Goal: Task Accomplishment & Management: Use online tool/utility

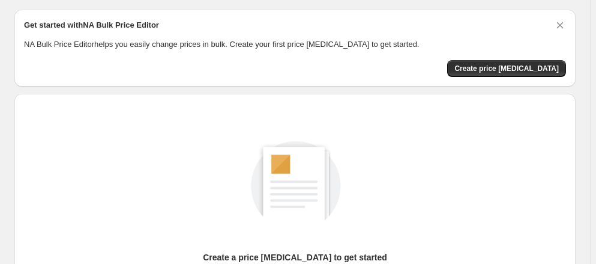
scroll to position [30, 0]
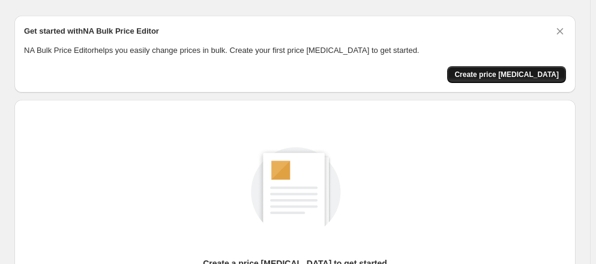
click at [533, 71] on span "Create price [MEDICAL_DATA]" at bounding box center [507, 75] width 104 height 10
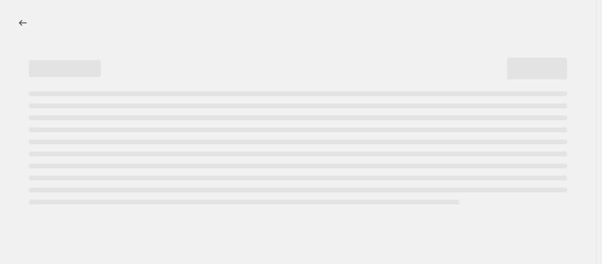
select select "percentage"
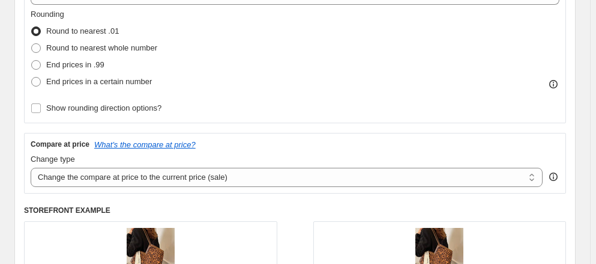
scroll to position [306, 0]
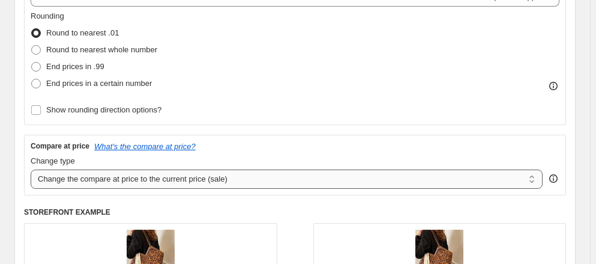
click at [216, 189] on select "Change the compare at price to the current price (sale) Change the compare at p…" at bounding box center [287, 178] width 512 height 19
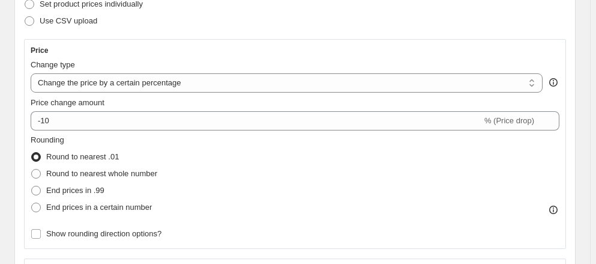
scroll to position [185, 0]
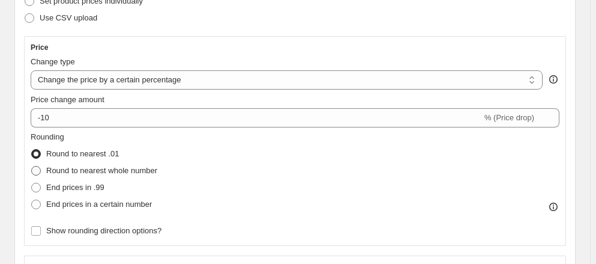
click at [141, 175] on span "Round to nearest whole number" at bounding box center [101, 170] width 111 height 9
click at [32, 166] on input "Round to nearest whole number" at bounding box center [31, 166] width 1 height 1
radio input "true"
click at [141, 175] on span "Round to nearest whole number" at bounding box center [101, 170] width 111 height 9
click at [32, 166] on input "Round to nearest whole number" at bounding box center [31, 166] width 1 height 1
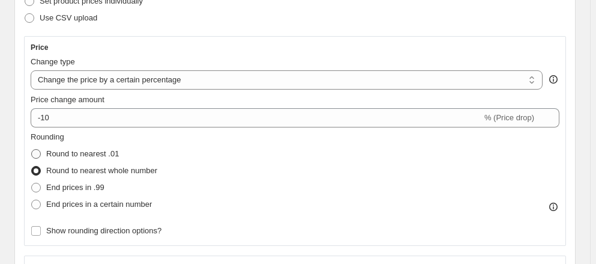
click at [101, 157] on span "Round to nearest .01" at bounding box center [82, 153] width 73 height 9
click at [32, 150] on input "Round to nearest .01" at bounding box center [31, 149] width 1 height 1
radio input "true"
click at [114, 175] on span "Round to nearest whole number" at bounding box center [101, 170] width 111 height 9
click at [32, 166] on input "Round to nearest whole number" at bounding box center [31, 166] width 1 height 1
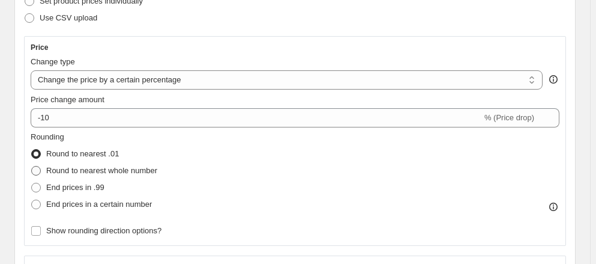
radio input "true"
click at [90, 190] on span "End prices in .99" at bounding box center [75, 187] width 58 height 9
click at [32, 183] on input "End prices in .99" at bounding box center [31, 183] width 1 height 1
radio input "true"
click at [90, 208] on span "End prices in a certain number" at bounding box center [99, 203] width 106 height 9
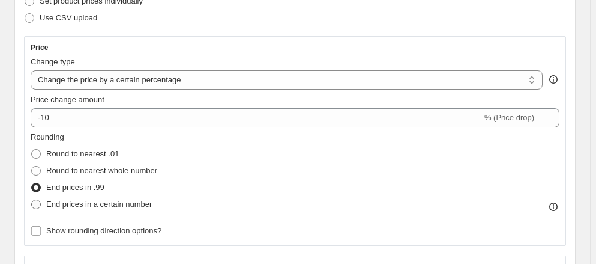
click at [32, 200] on input "End prices in a certain number" at bounding box center [31, 199] width 1 height 1
radio input "true"
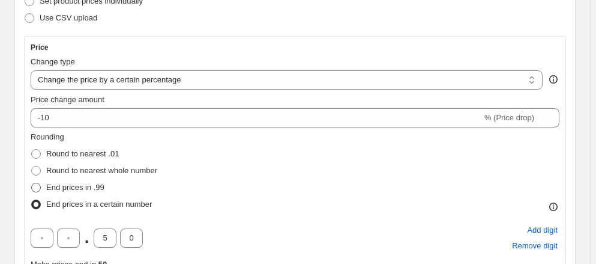
click at [98, 192] on span "End prices in .99" at bounding box center [75, 187] width 58 height 9
click at [32, 183] on input "End prices in .99" at bounding box center [31, 183] width 1 height 1
radio input "true"
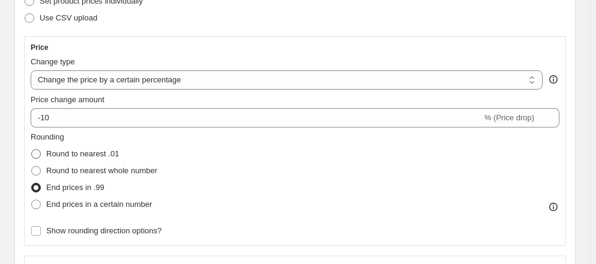
click at [102, 151] on span "Round to nearest .01" at bounding box center [82, 153] width 73 height 9
click at [32, 150] on input "Round to nearest .01" at bounding box center [31, 149] width 1 height 1
radio input "true"
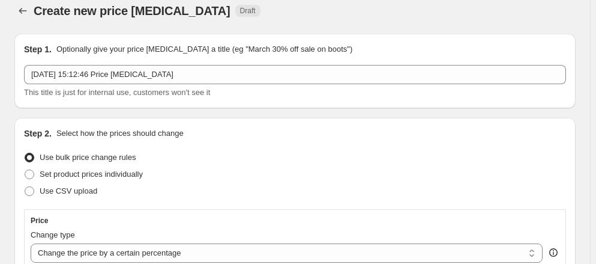
scroll to position [0, 0]
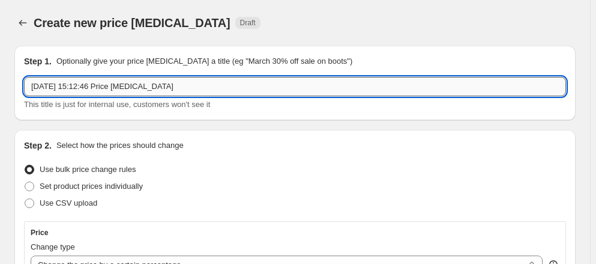
click at [437, 84] on input "[DATE] 15:12:46 Price [MEDICAL_DATA]" at bounding box center [295, 86] width 542 height 19
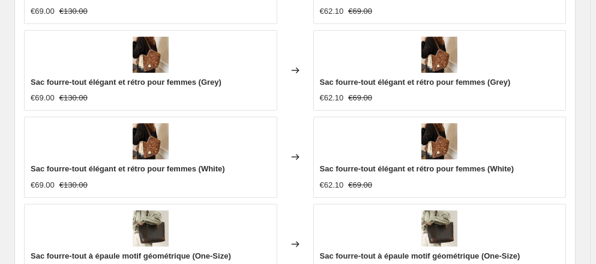
scroll to position [910, 0]
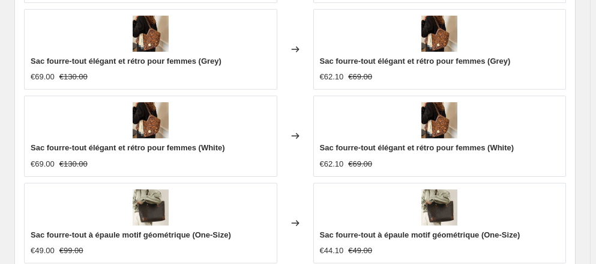
radio input "true"
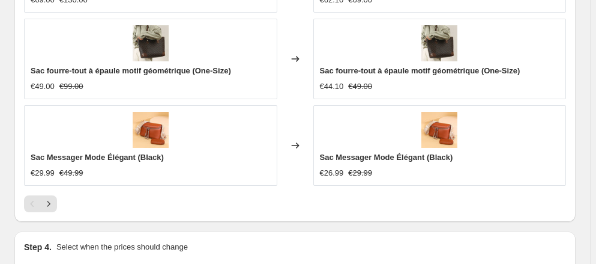
scroll to position [1062, 0]
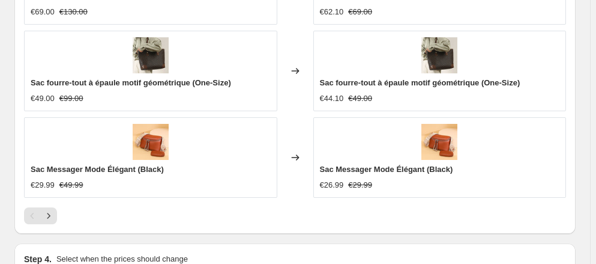
radio input "true"
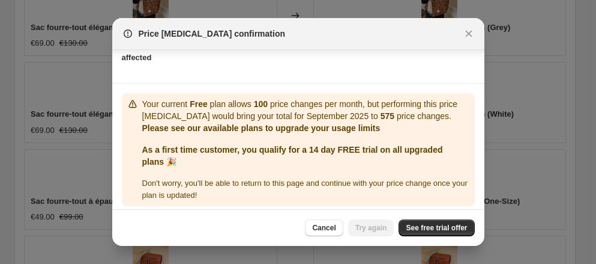
scroll to position [155, 0]
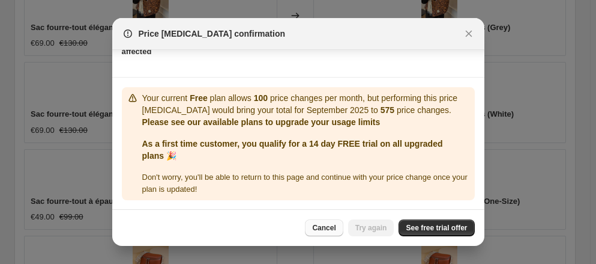
click at [341, 225] on button "Cancel" at bounding box center [324, 227] width 38 height 17
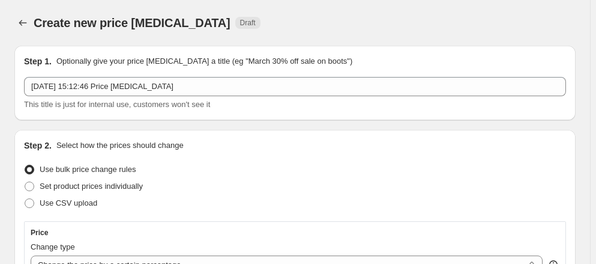
scroll to position [943, 0]
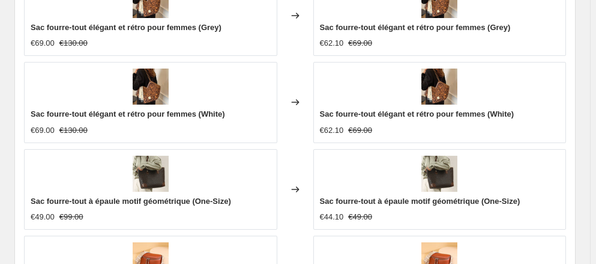
radio input "true"
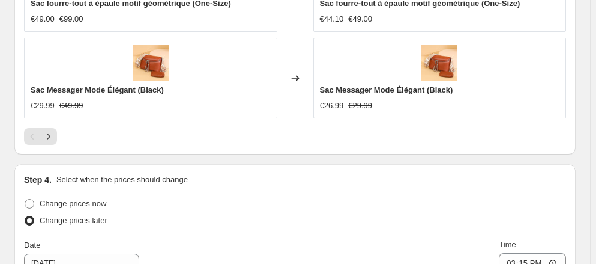
scroll to position [1149, 0]
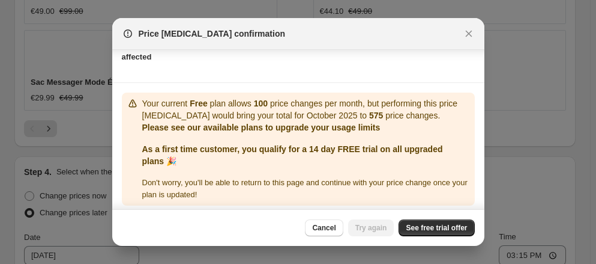
scroll to position [155, 0]
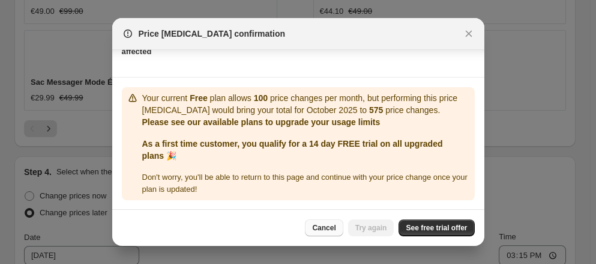
click at [336, 227] on span "Cancel" at bounding box center [323, 228] width 23 height 10
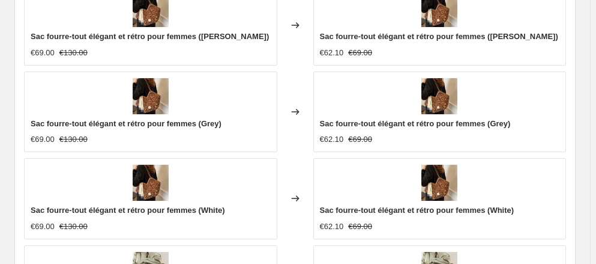
scroll to position [844, 0]
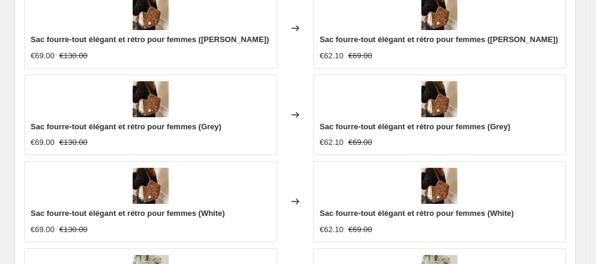
radio input "true"
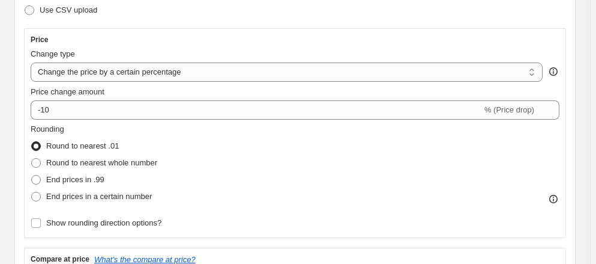
scroll to position [0, 0]
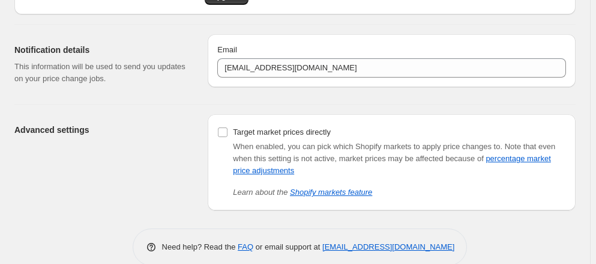
scroll to position [100, 0]
